Goal: Task Accomplishment & Management: Complete application form

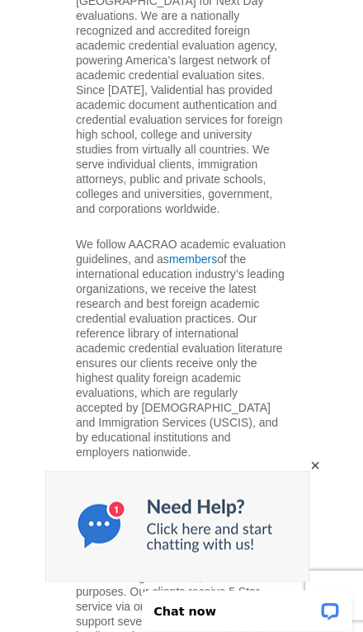
click at [317, 472] on div "×" at bounding box center [315, 465] width 13 height 13
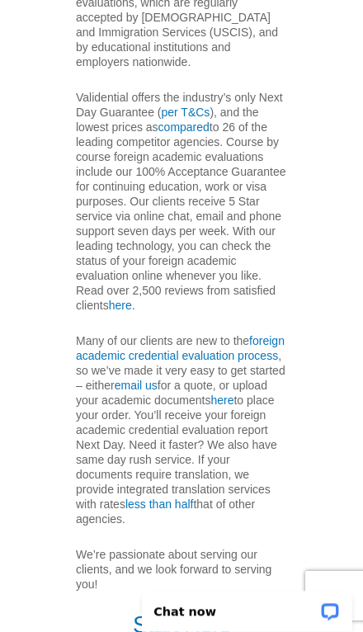
scroll to position [946, 0]
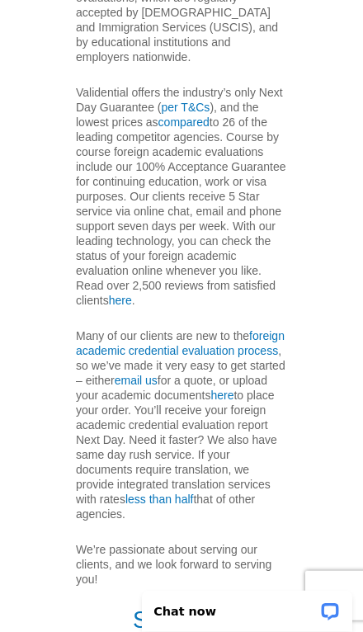
click at [213, 626] on link "Start Here" at bounding box center [182, 620] width 98 height 26
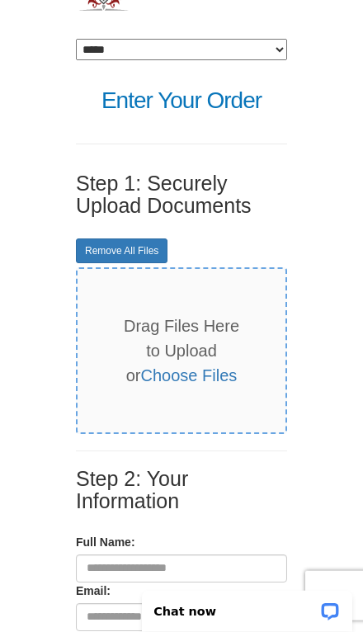
scroll to position [103, 0]
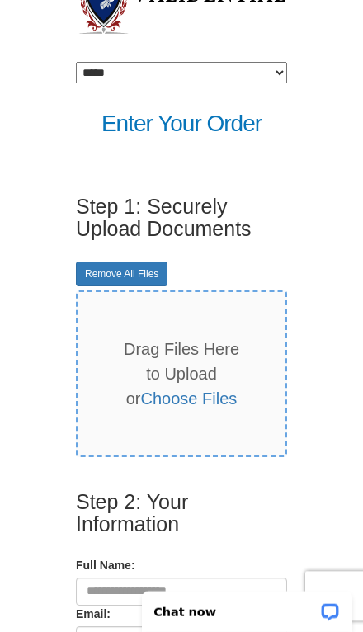
click at [218, 398] on link "Choose Files" at bounding box center [189, 398] width 97 height 18
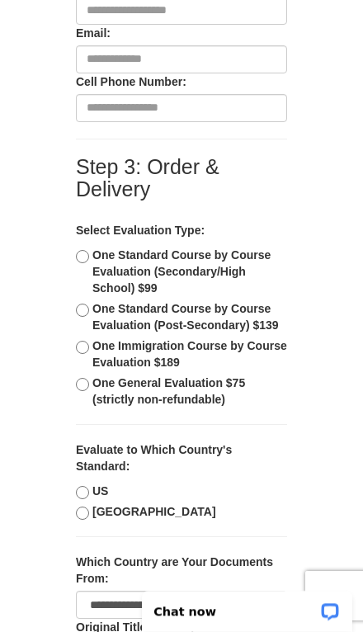
scroll to position [685, 0]
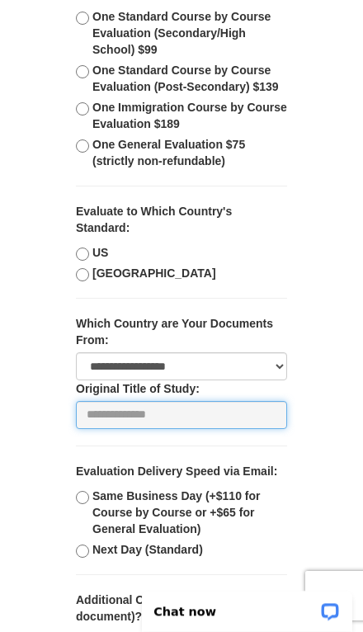
click at [281, 409] on input "text" at bounding box center [181, 415] width 211 height 28
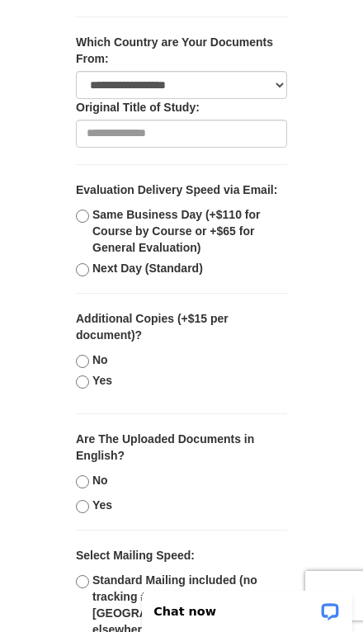
scroll to position [1205, 0]
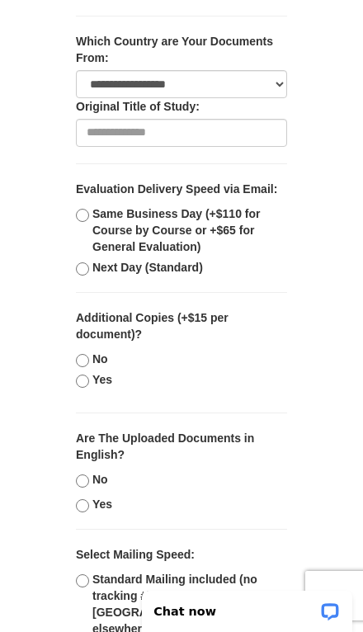
click at [257, 472] on div "No (We provide certified translations at $27.50/page)" at bounding box center [181, 479] width 211 height 17
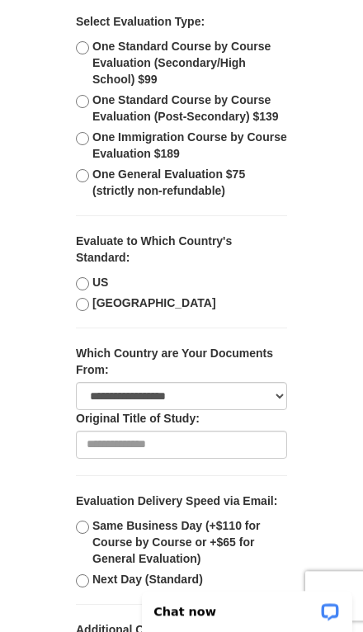
scroll to position [893, 0]
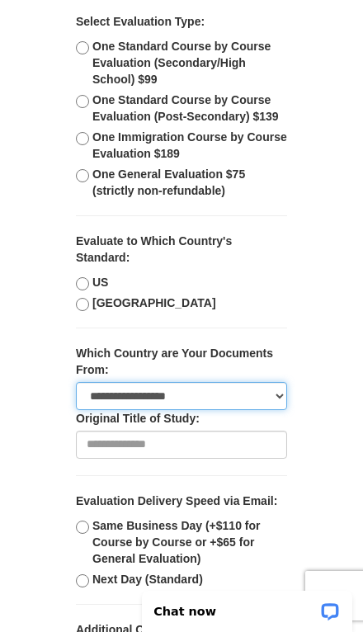
click at [252, 396] on select "**********" at bounding box center [181, 396] width 211 height 28
select select "**"
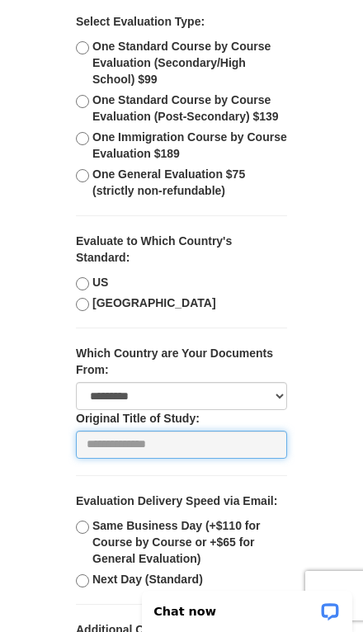
click at [257, 436] on input "text" at bounding box center [181, 445] width 211 height 28
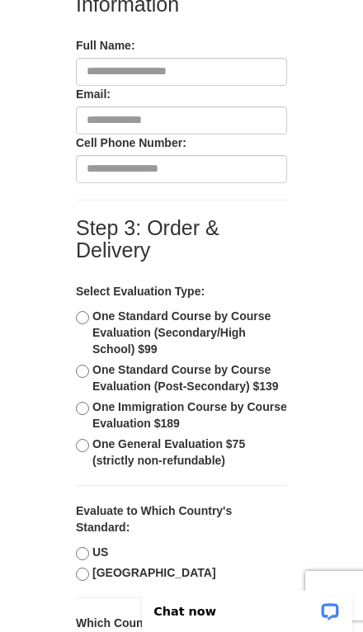
scroll to position [637, 0]
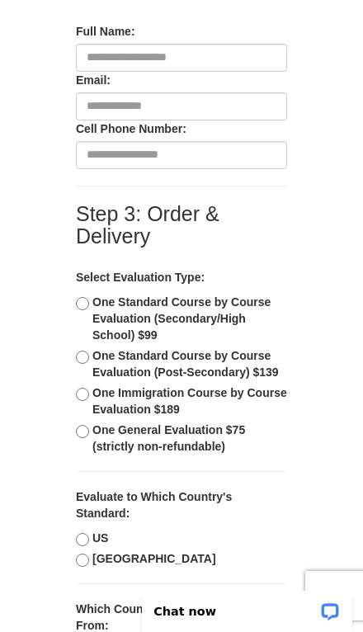
click at [262, 299] on b "One Standard Course by Course Evaluation (Secondary/High School) $99" at bounding box center [181, 318] width 178 height 46
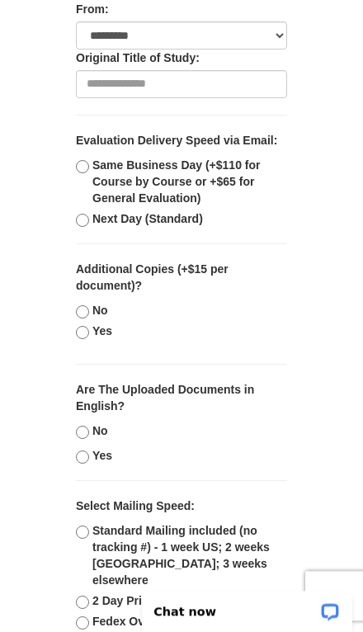
scroll to position [1252, 0]
